Goal: Share content: Share content

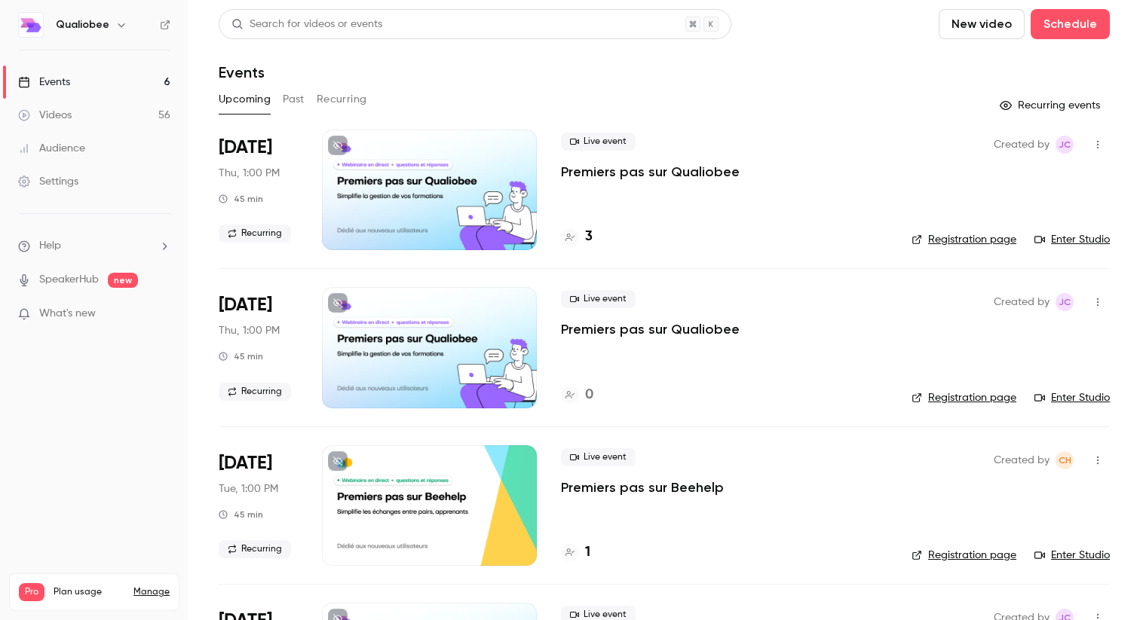
click at [273, 100] on div "Upcoming Past Recurring" at bounding box center [664, 99] width 891 height 24
click at [290, 100] on button "Past" at bounding box center [294, 99] width 22 height 24
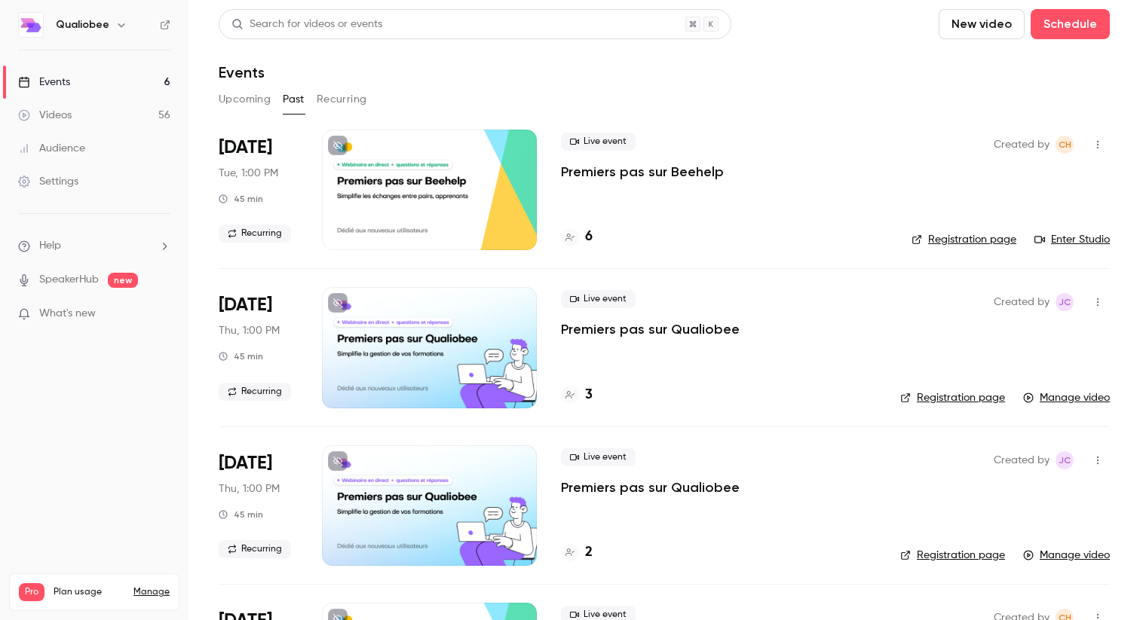
click at [647, 172] on p "Premiers pas sur Beehelp" at bounding box center [642, 172] width 163 height 18
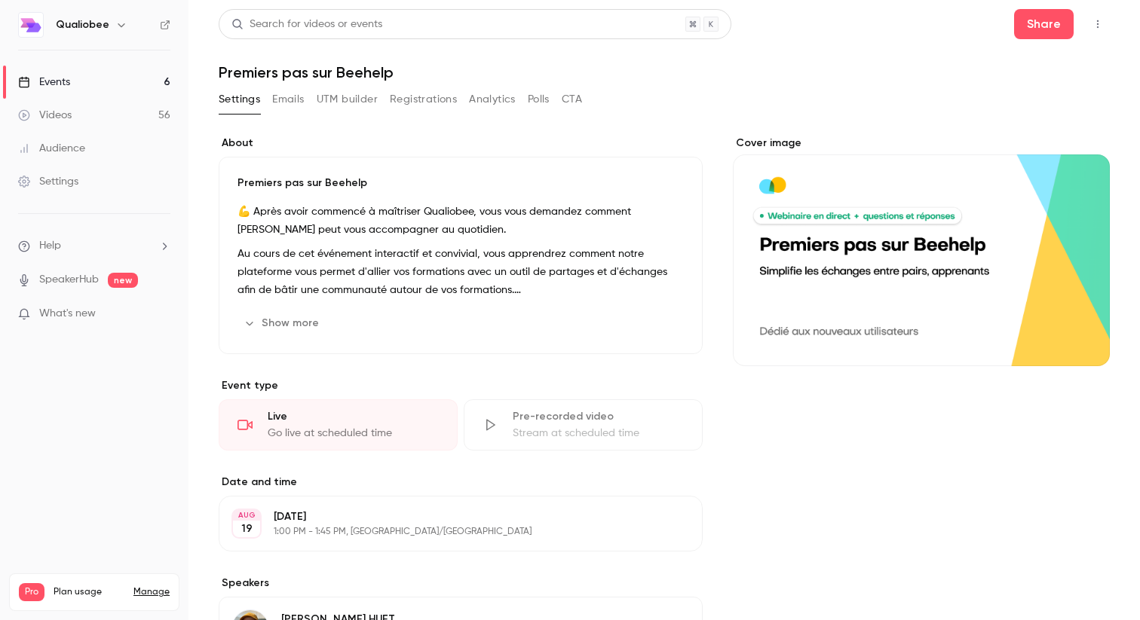
click at [370, 96] on button "UTM builder" at bounding box center [347, 99] width 61 height 24
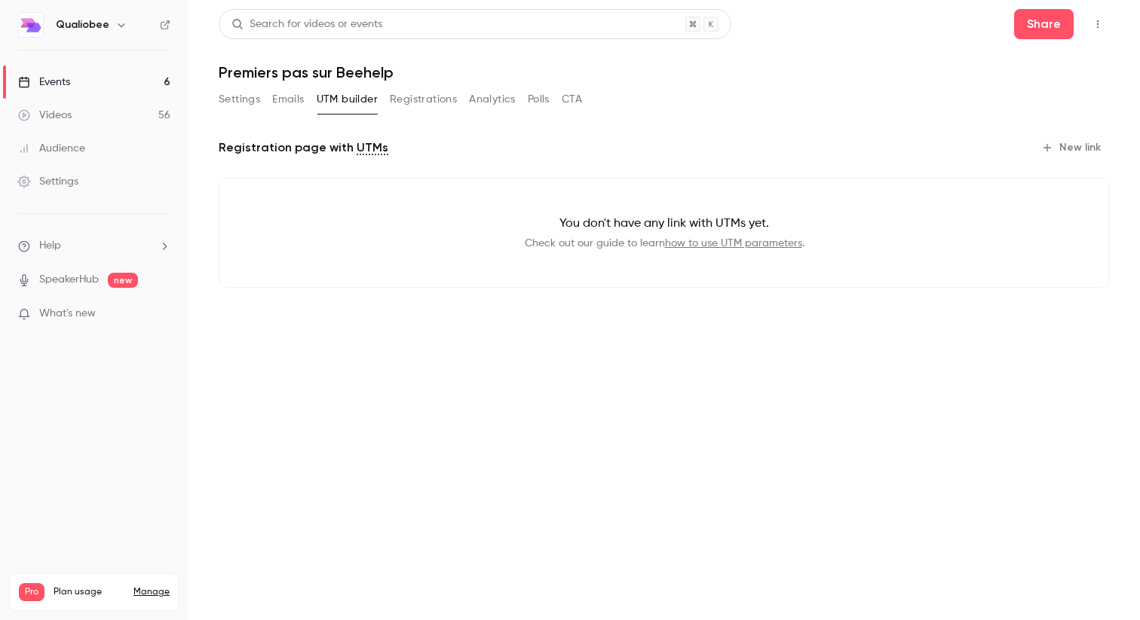
click at [424, 106] on button "Registrations" at bounding box center [423, 99] width 67 height 24
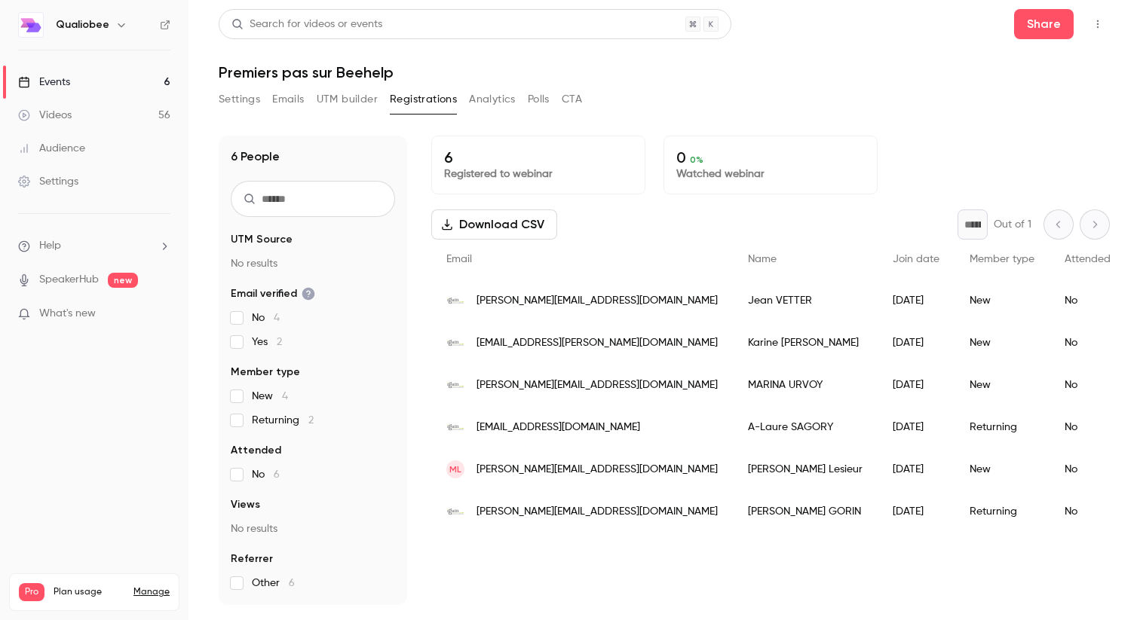
click at [119, 117] on link "Videos 56" at bounding box center [94, 115] width 188 height 33
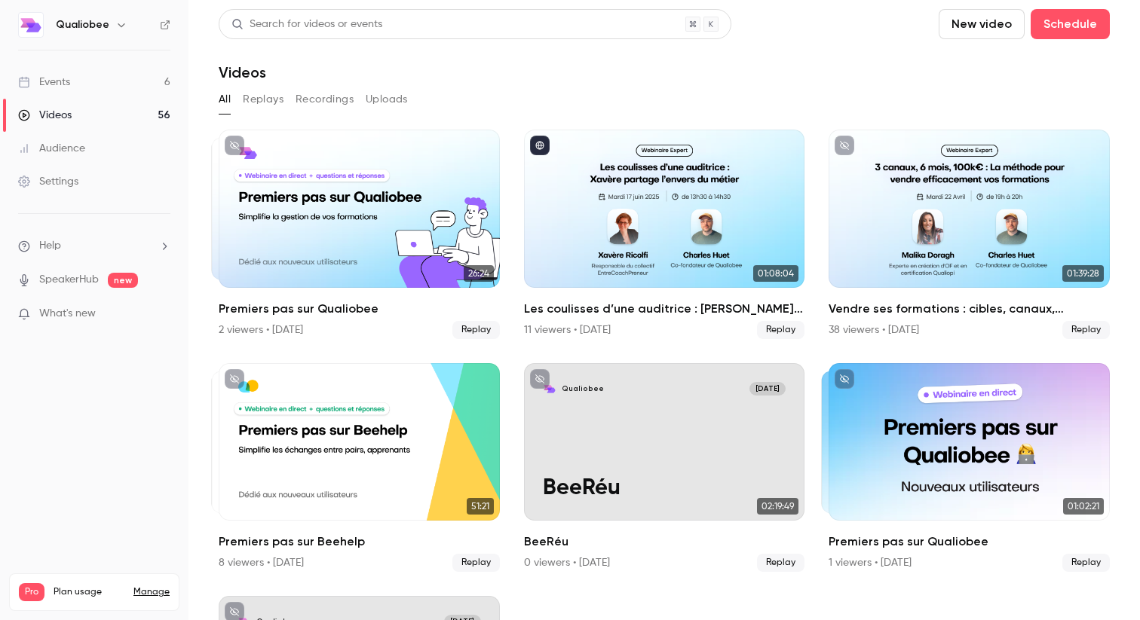
click at [268, 93] on button "Replays" at bounding box center [263, 99] width 41 height 24
click at [306, 97] on button "Recordings" at bounding box center [324, 99] width 58 height 24
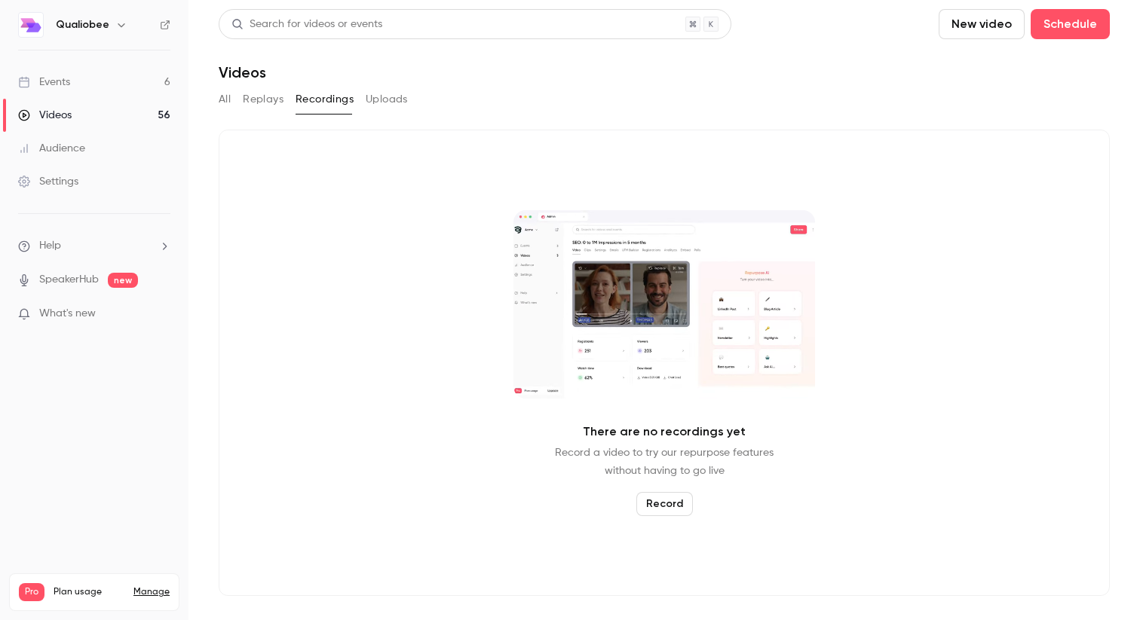
click at [271, 94] on button "Replays" at bounding box center [263, 99] width 41 height 24
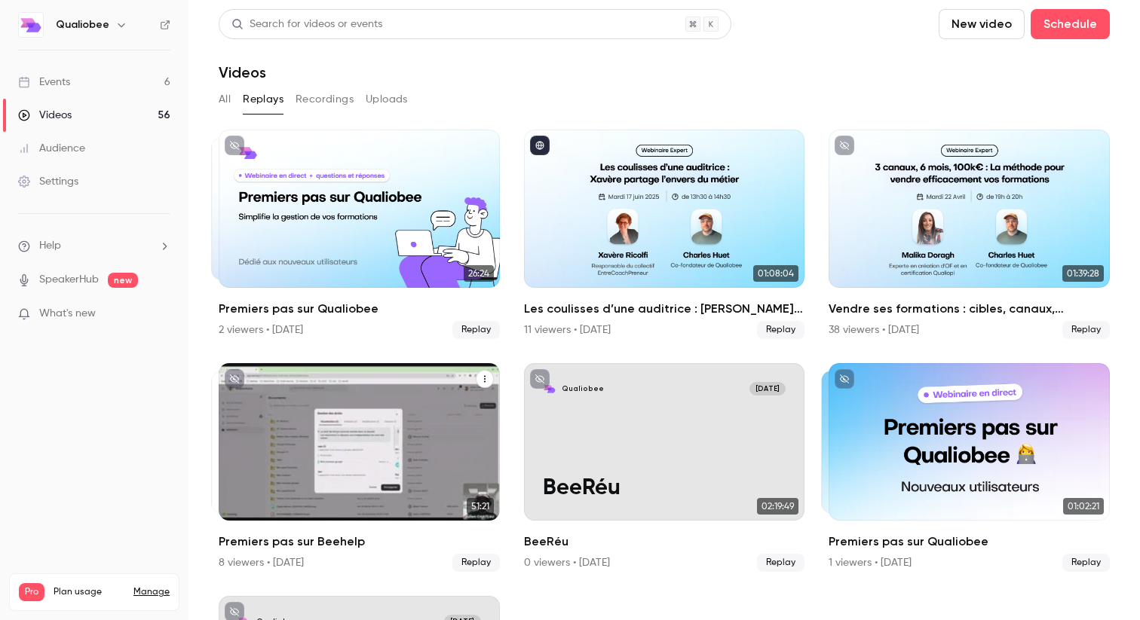
click at [386, 451] on div "Premiers pas sur Beehelp" at bounding box center [359, 442] width 281 height 158
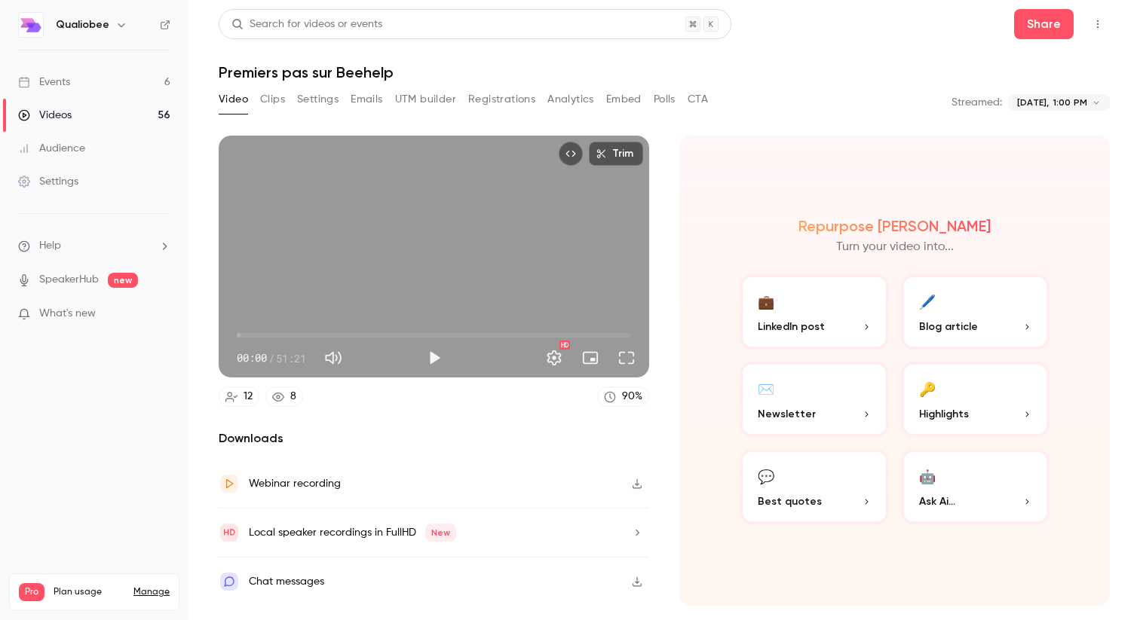
click at [571, 156] on icon "Embed video" at bounding box center [570, 154] width 11 height 11
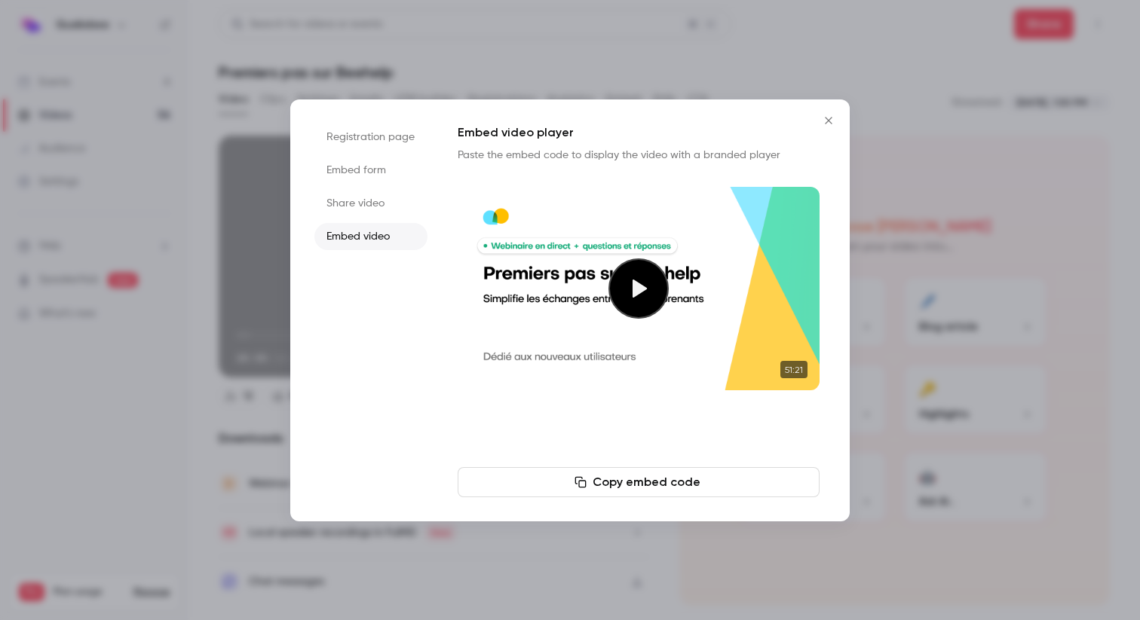
click at [351, 246] on li "Embed video" at bounding box center [370, 236] width 113 height 27
click at [381, 198] on li "Share video" at bounding box center [370, 203] width 113 height 27
click at [640, 489] on button "Copy link" at bounding box center [639, 482] width 362 height 30
click at [831, 121] on icon "Close" at bounding box center [828, 121] width 18 height 12
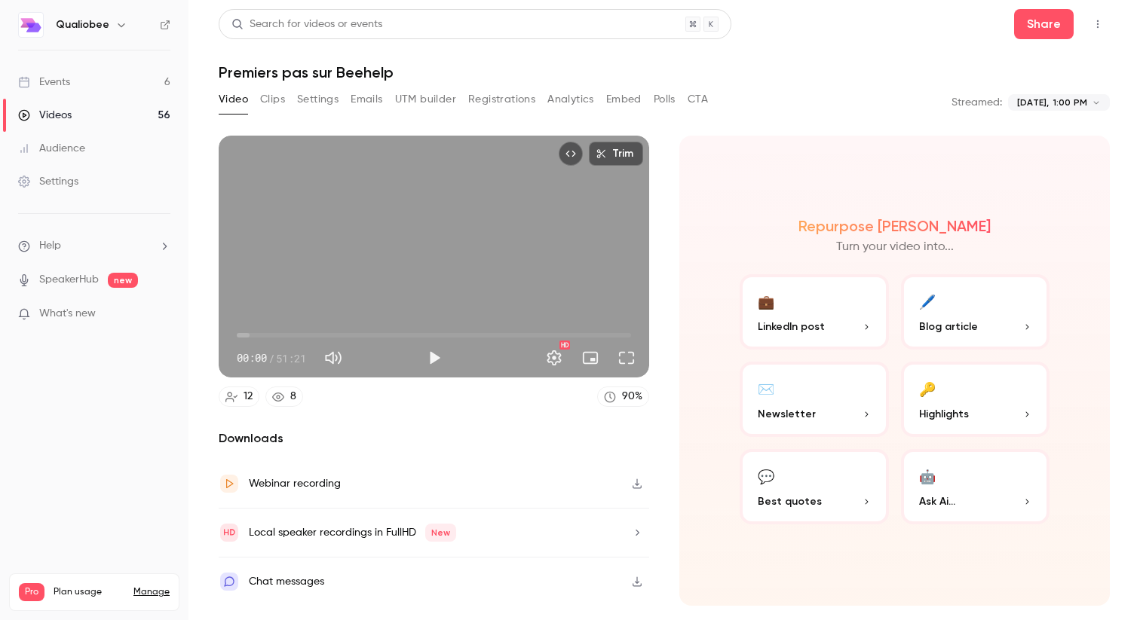
click at [65, 113] on div "Videos" at bounding box center [45, 115] width 54 height 15
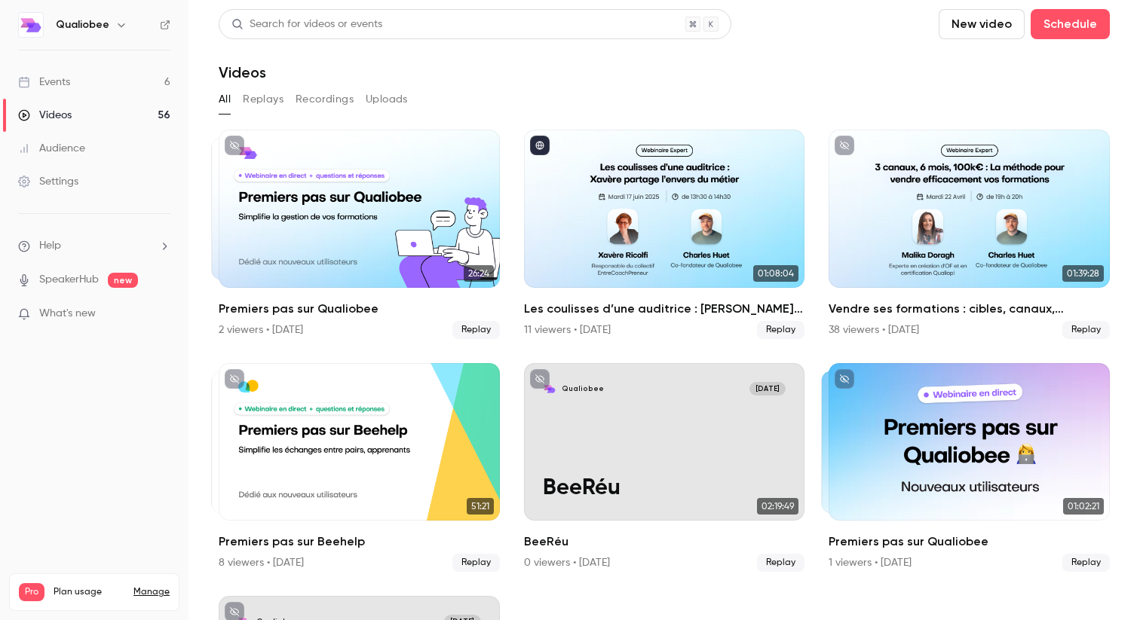
click at [587, 46] on header "Search for videos or events New video Schedule Videos" at bounding box center [664, 45] width 891 height 72
click at [258, 101] on button "Replays" at bounding box center [263, 99] width 41 height 24
click at [345, 101] on button "Recordings" at bounding box center [324, 99] width 58 height 24
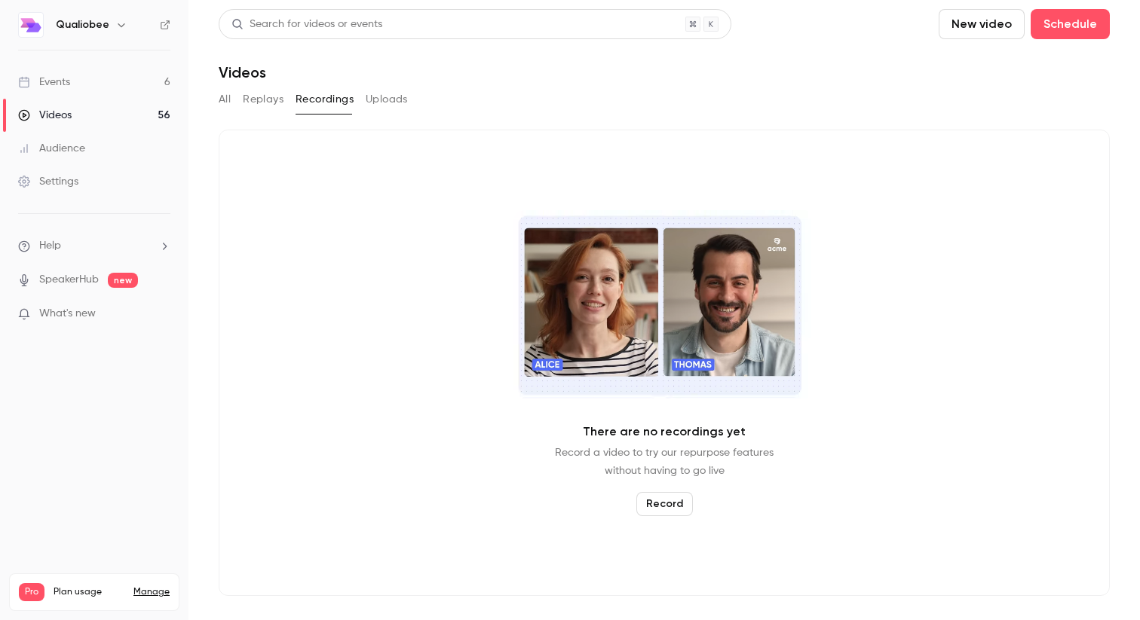
drag, startPoint x: 266, startPoint y: 97, endPoint x: 280, endPoint y: 97, distance: 13.6
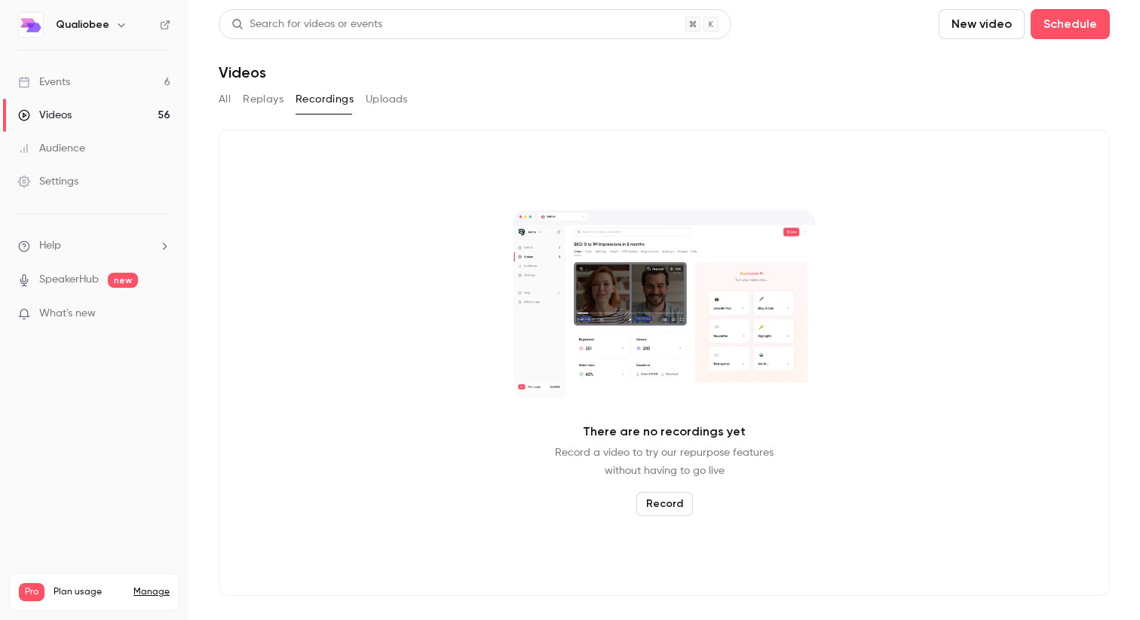
click at [267, 97] on button "Replays" at bounding box center [263, 99] width 41 height 24
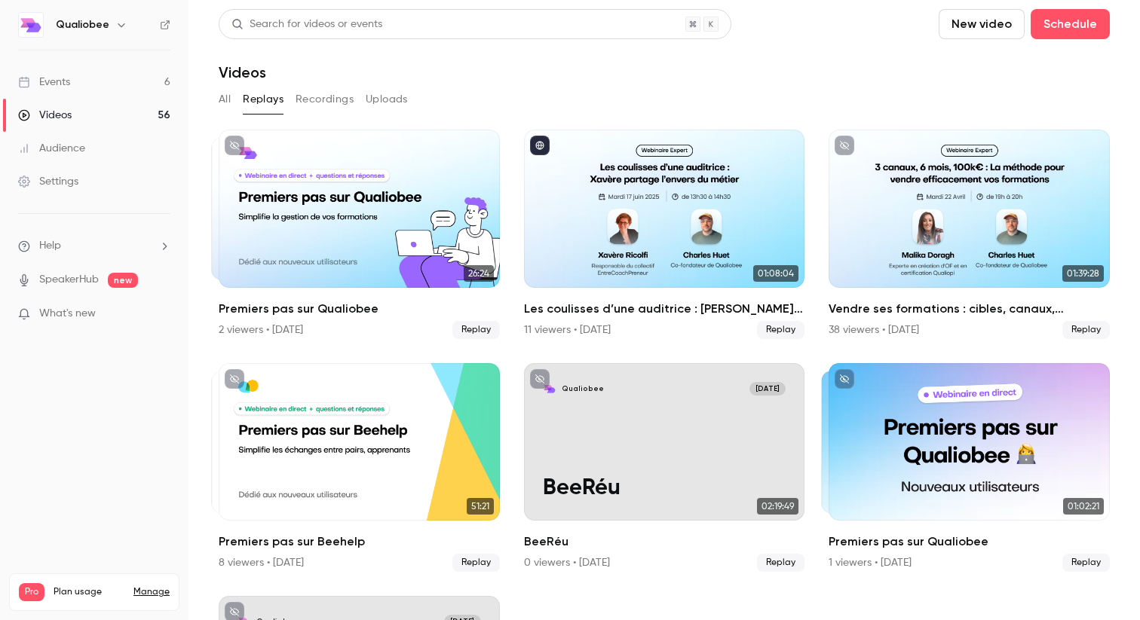
click at [552, 75] on div "Videos" at bounding box center [664, 72] width 891 height 18
click at [599, 68] on div "Videos" at bounding box center [664, 72] width 891 height 18
